Goal: Browse casually

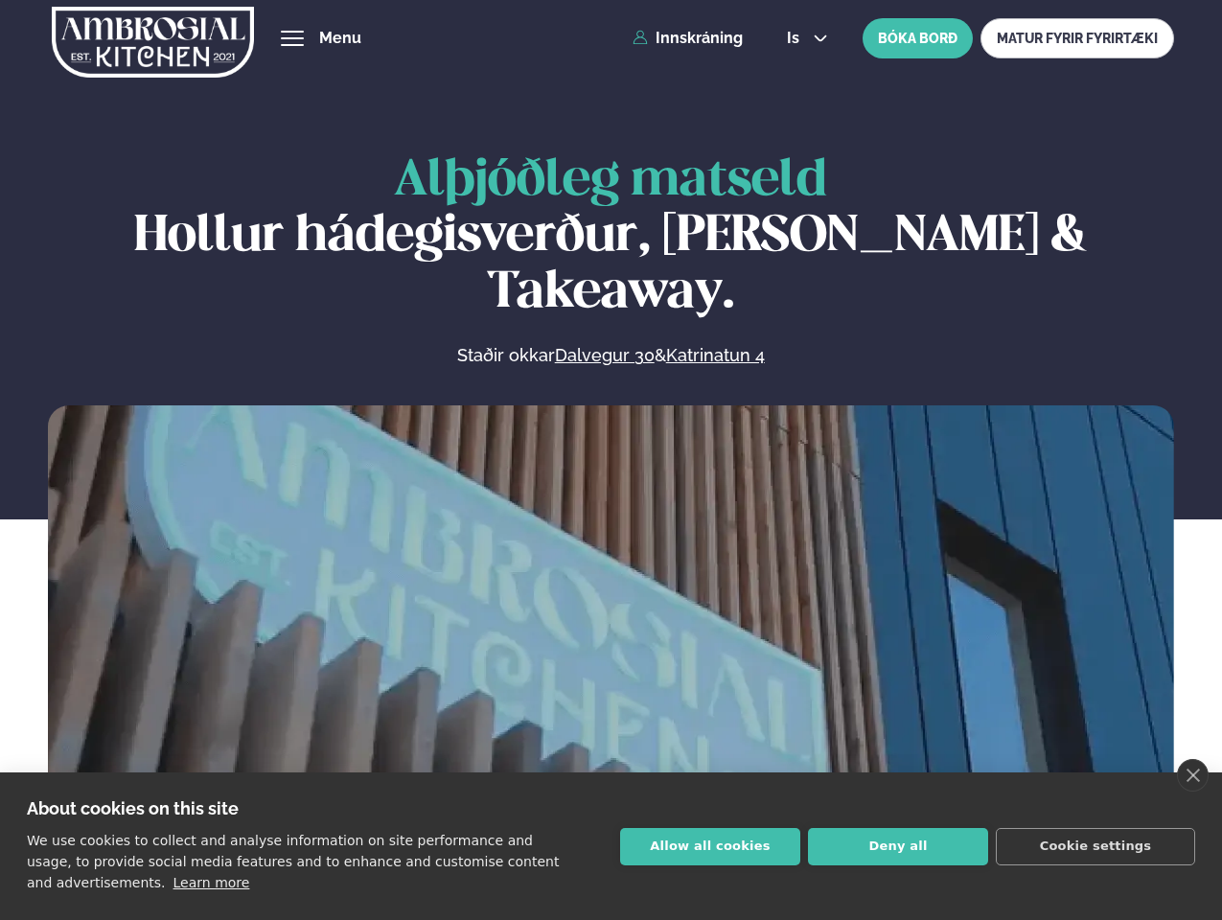
click at [1192, 775] on link "close" at bounding box center [1193, 775] width 32 height 33
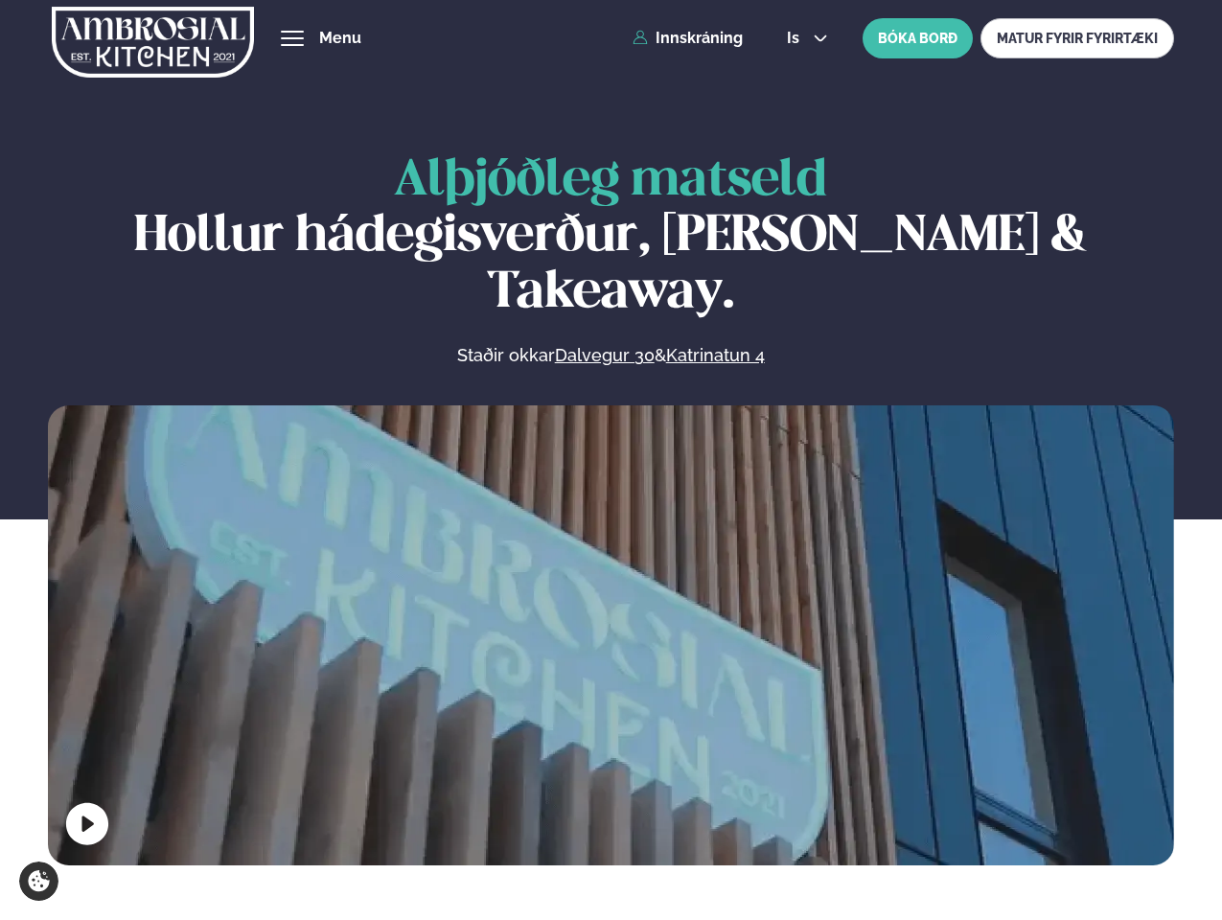
click at [292, 38] on span "hamburger" at bounding box center [292, 38] width 17 height 17
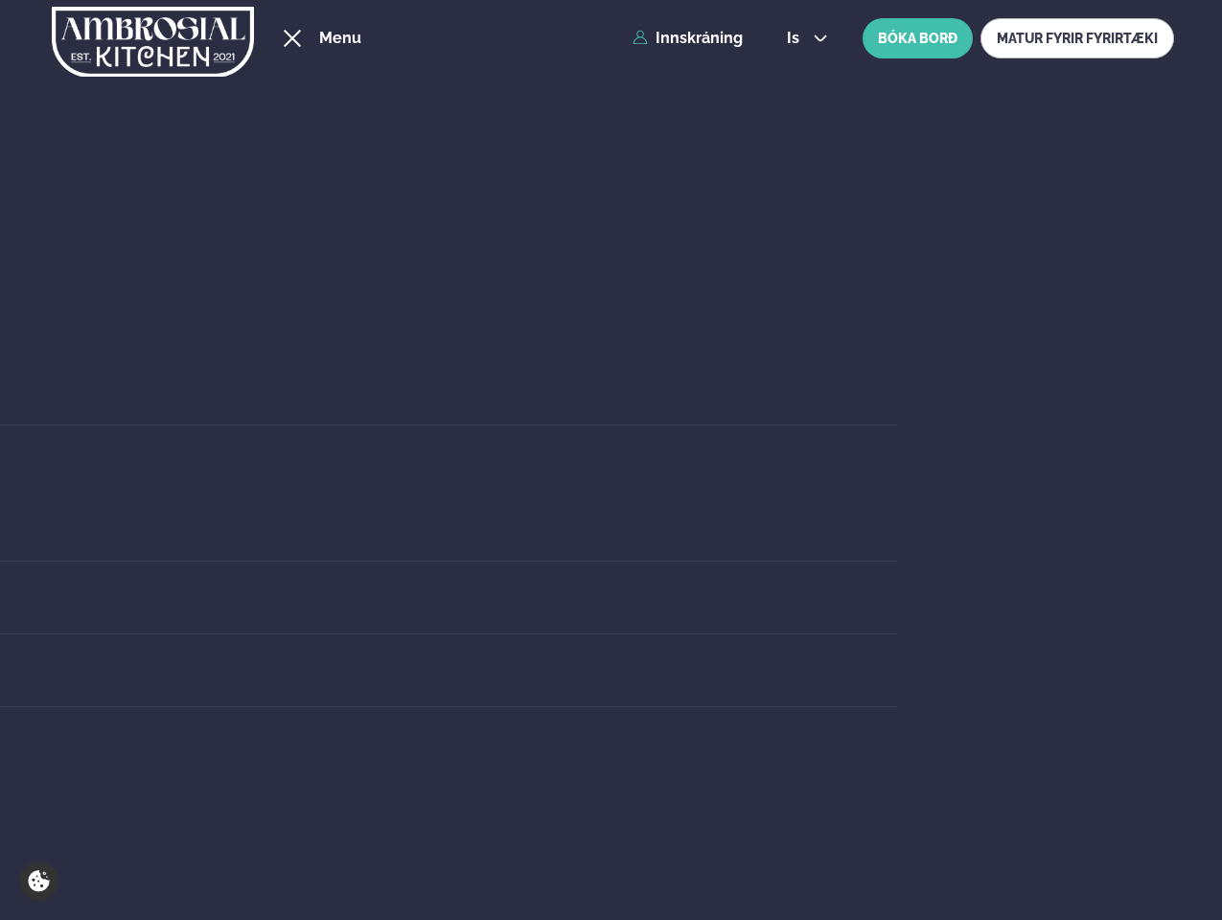
click at [805, 38] on span "is" at bounding box center [796, 38] width 18 height 15
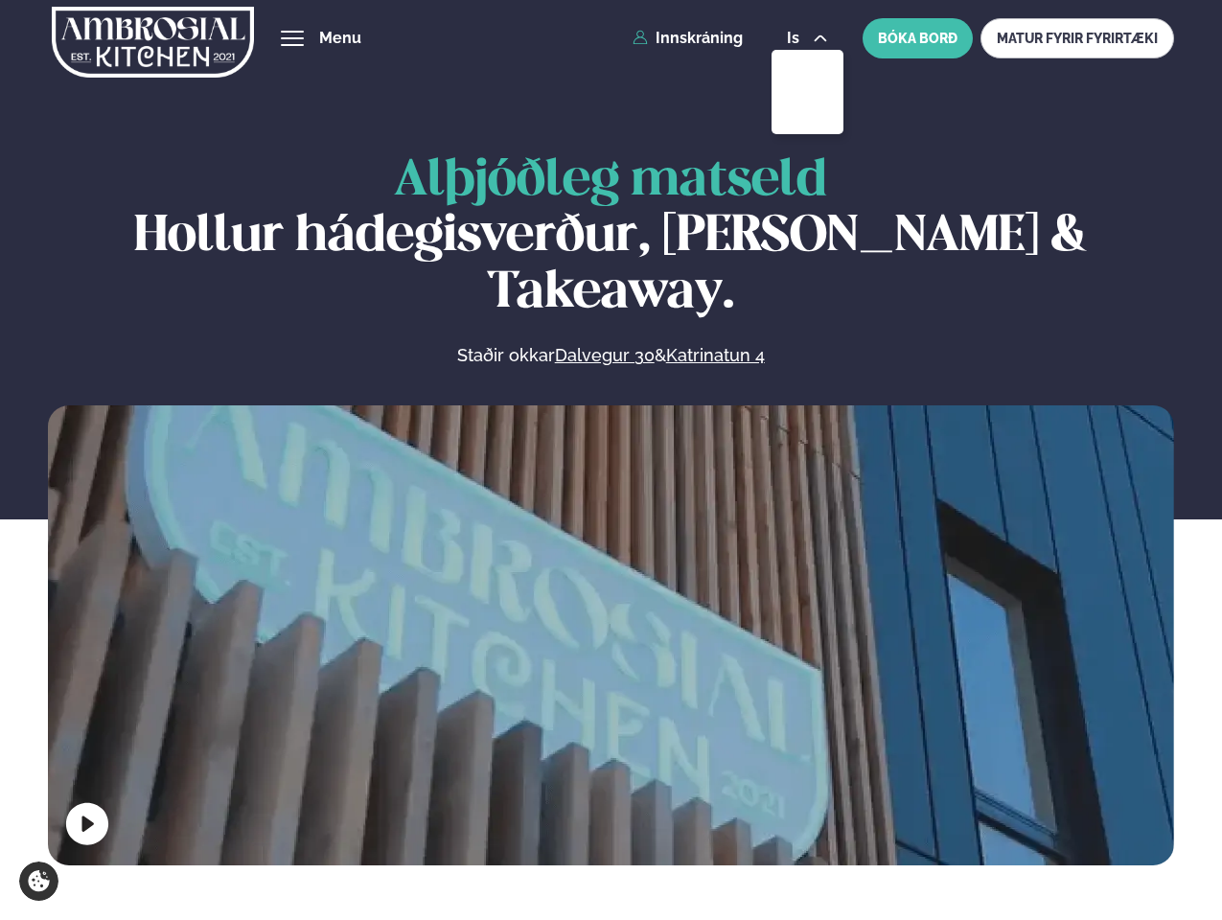
click at [610, 630] on video at bounding box center [611, 686] width 1126 height 562
